Goal: Information Seeking & Learning: Check status

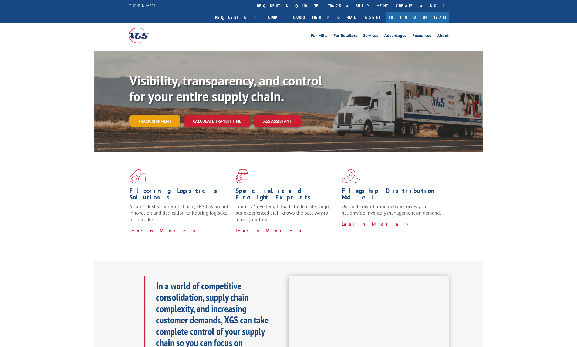
click at [157, 115] on link "Track shipment" at bounding box center [154, 120] width 51 height 11
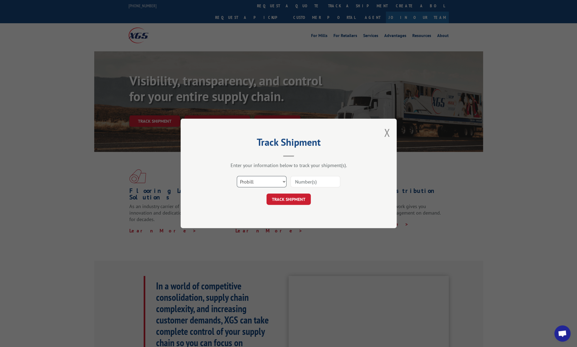
click at [278, 179] on select "Select category... Probill BOL PO" at bounding box center [262, 181] width 50 height 11
select select "bol"
click at [237, 176] on select "Select category... Probill BOL PO" at bounding box center [262, 181] width 50 height 11
click at [316, 181] on input at bounding box center [316, 181] width 50 height 11
type input "37175"
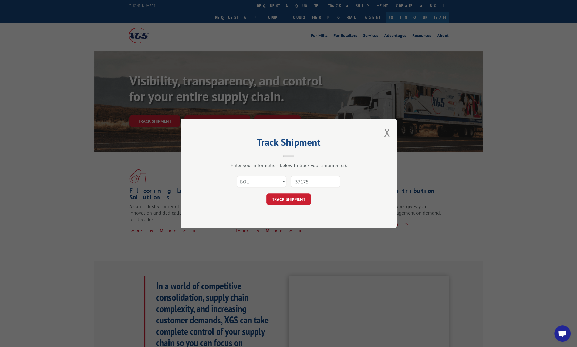
click button "TRACK SHIPMENT" at bounding box center [289, 199] width 44 height 11
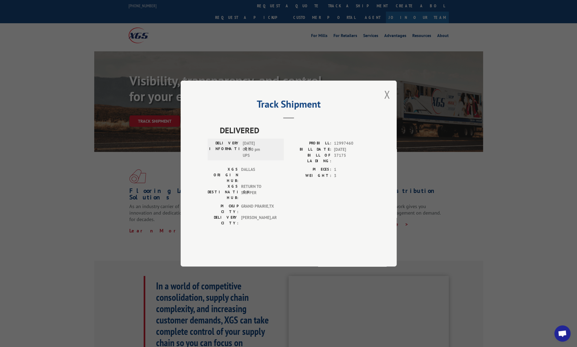
click at [241, 187] on span "RETURN TO SHIPPER" at bounding box center [259, 191] width 36 height 17
click at [387, 102] on button "Close modal" at bounding box center [387, 94] width 6 height 14
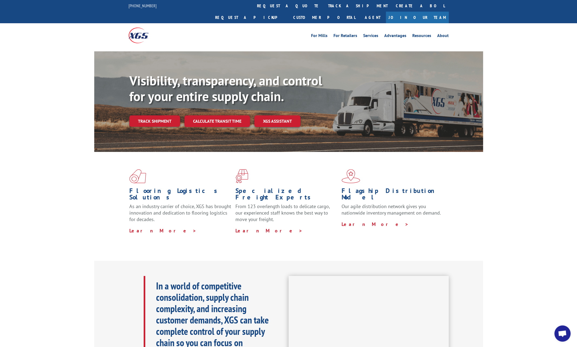
click at [242, 85] on b "Visibility, transparency, and control for your entire supply chain." at bounding box center [225, 88] width 193 height 32
